Goal: Task Accomplishment & Management: Use online tool/utility

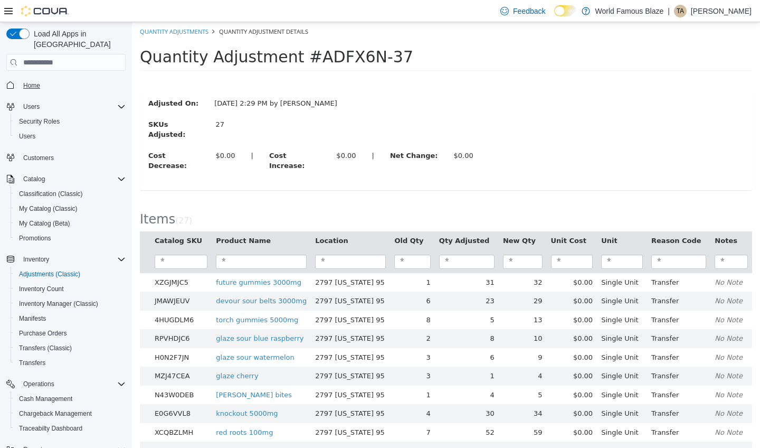
click at [34, 81] on span "Home" at bounding box center [31, 85] width 17 height 8
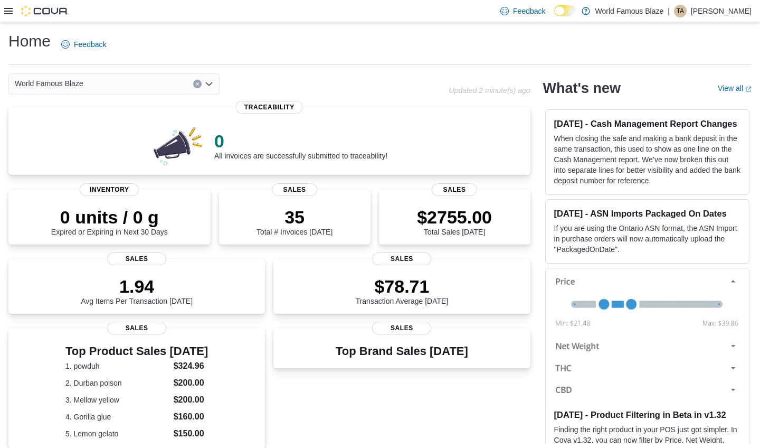
click at [8, 15] on icon at bounding box center [8, 11] width 8 height 8
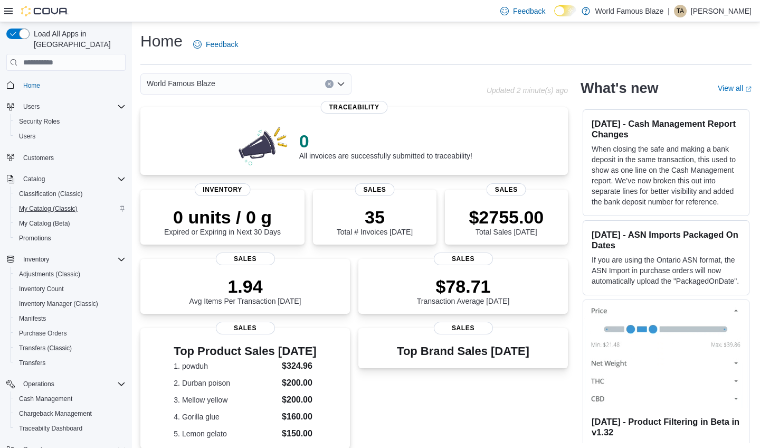
click at [31, 204] on span "My Catalog (Classic)" at bounding box center [48, 208] width 59 height 8
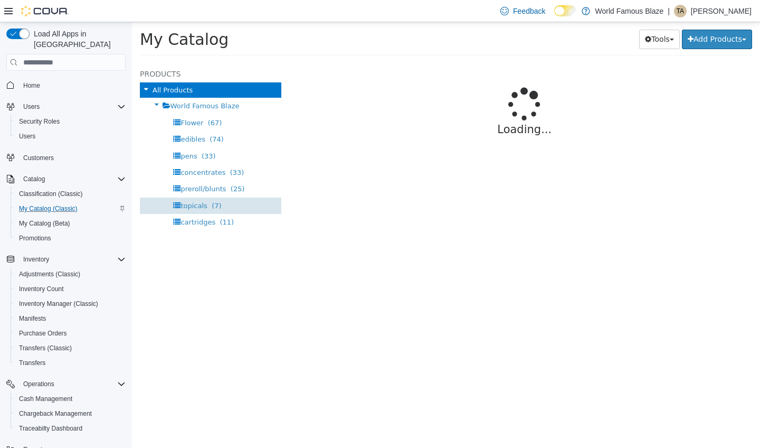
select select "**********"
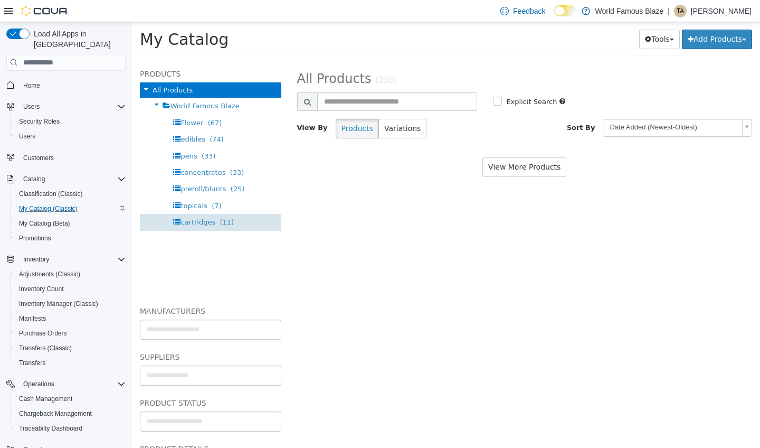
click at [233, 217] on div "cartridges (11)" at bounding box center [211, 222] width 142 height 16
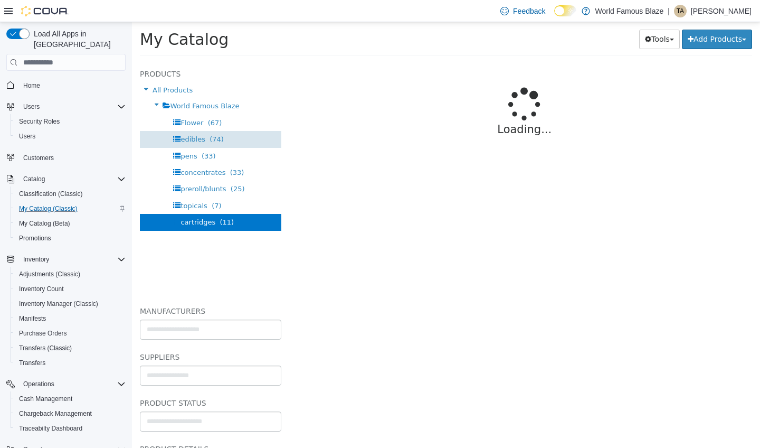
select select "**********"
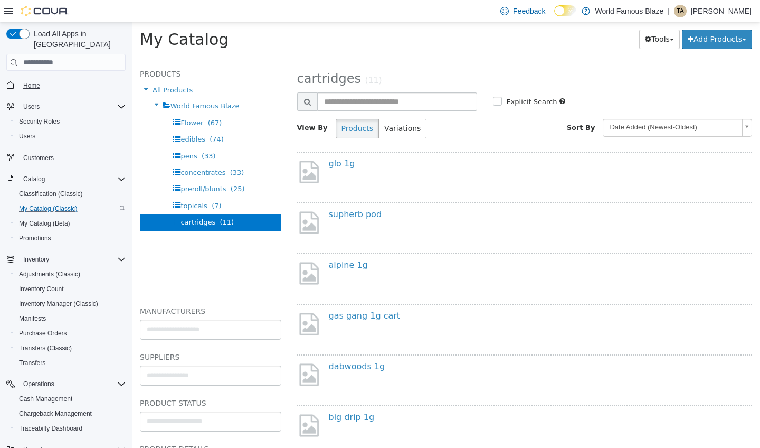
click at [34, 81] on span "Home" at bounding box center [31, 85] width 17 height 8
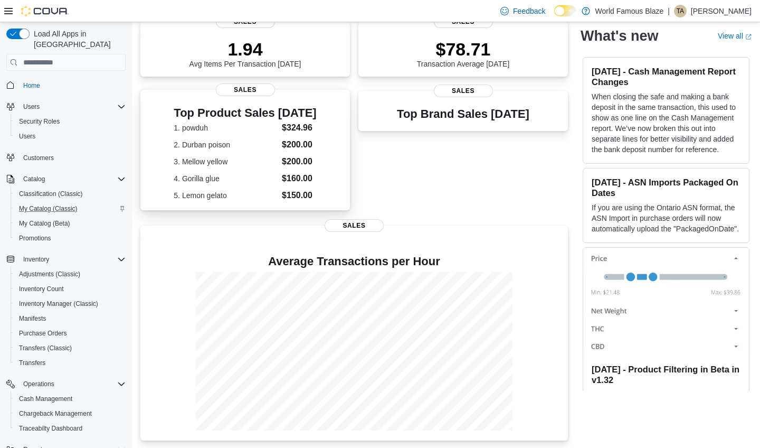
scroll to position [237, 0]
click at [238, 89] on span "Sales" at bounding box center [245, 90] width 59 height 13
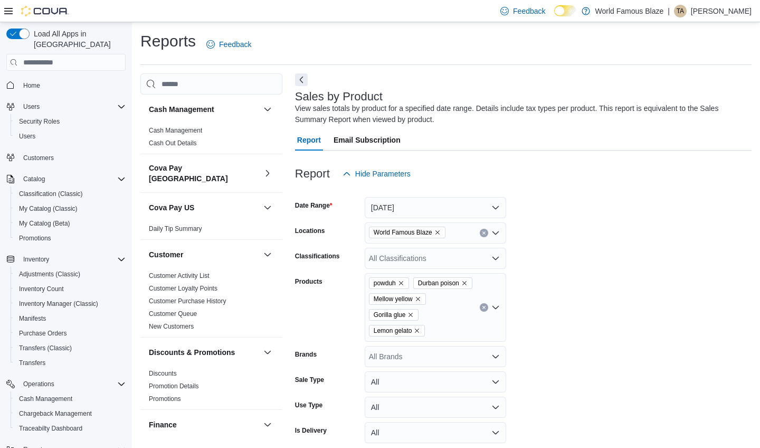
click at [486, 312] on button "Clear input" at bounding box center [484, 307] width 8 height 8
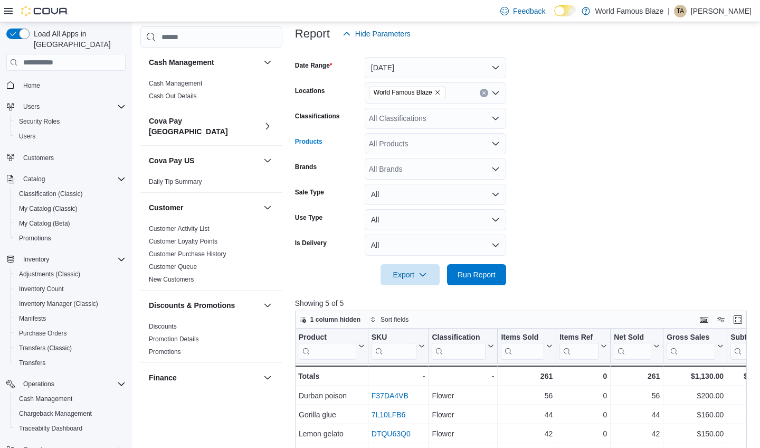
scroll to position [186, 0]
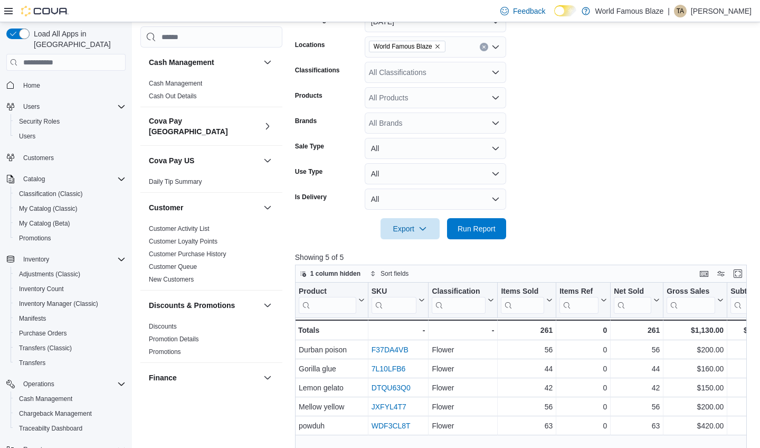
click at [581, 191] on form "Date Range Today Locations World Famous Blaze Classifications All Classificatio…" at bounding box center [523, 118] width 457 height 241
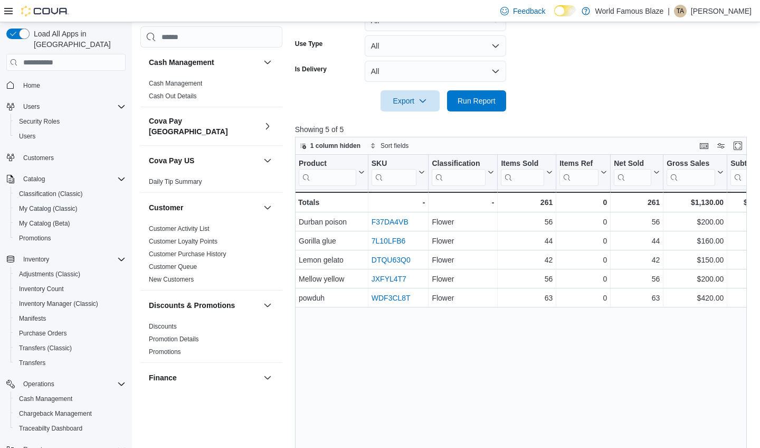
scroll to position [319, 0]
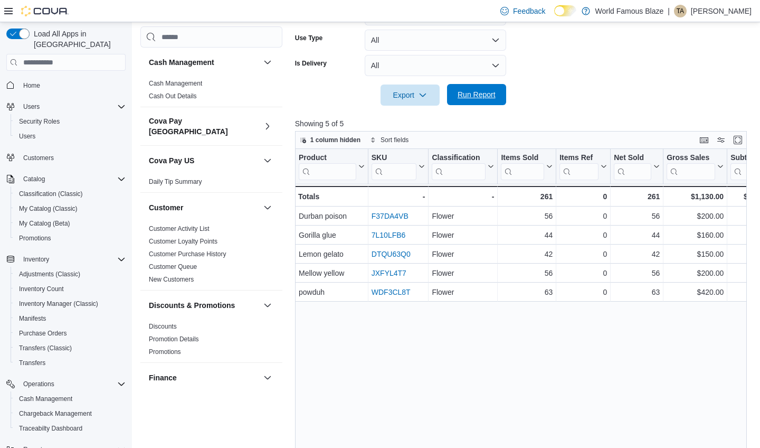
click at [498, 98] on span "Run Report" at bounding box center [477, 94] width 46 height 21
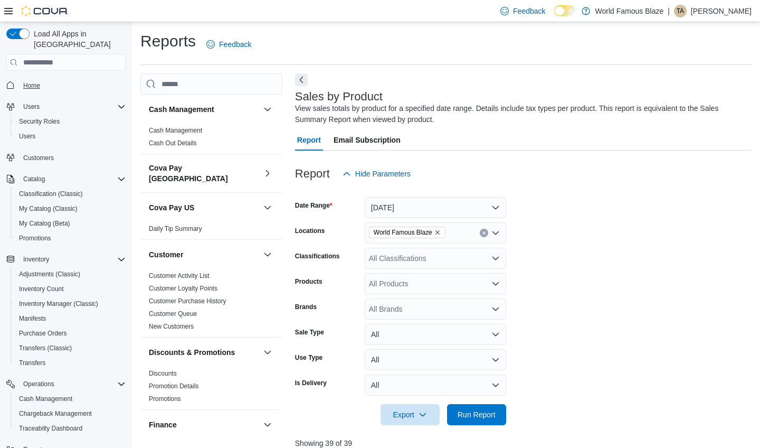
click at [31, 81] on span "Home" at bounding box center [31, 85] width 17 height 8
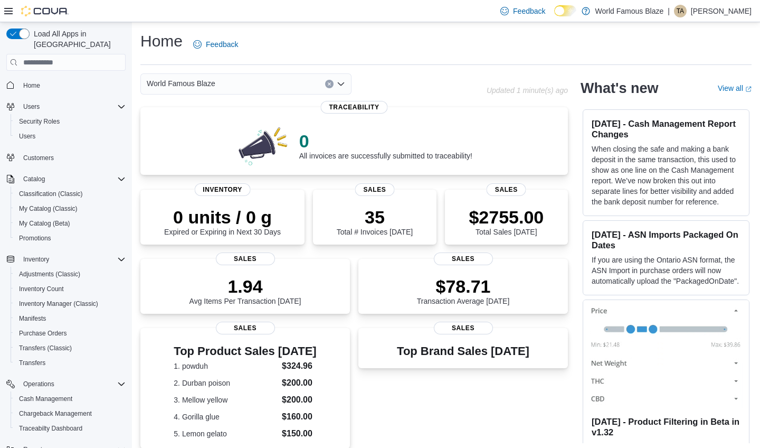
click at [718, 6] on p "Thunder Anderson" at bounding box center [721, 11] width 61 height 13
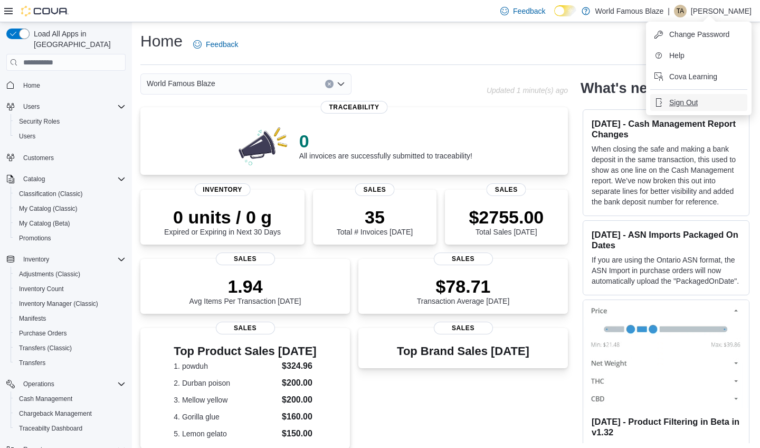
click at [682, 99] on span "Sign Out" at bounding box center [684, 102] width 29 height 11
